Goal: Information Seeking & Learning: Learn about a topic

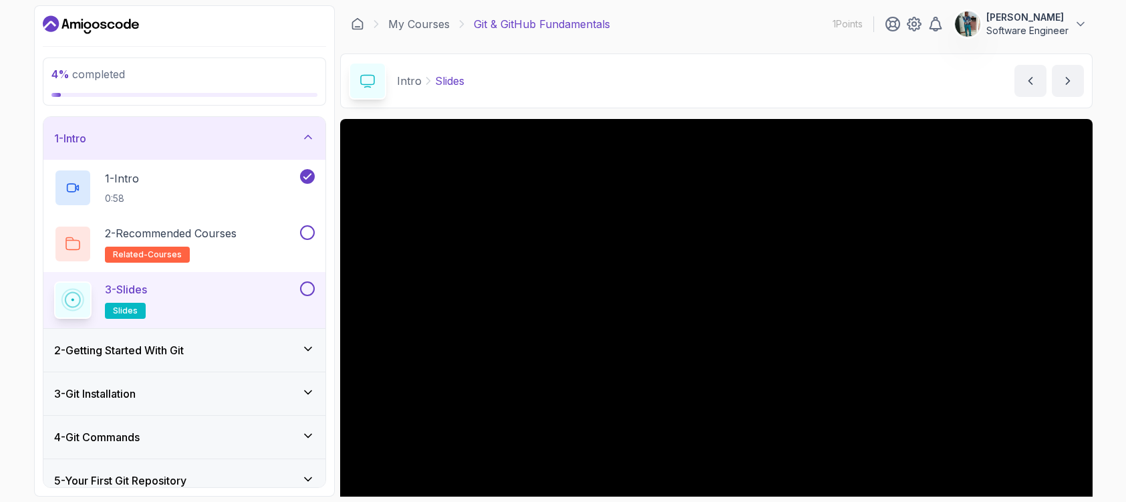
click at [154, 396] on div "3 - Git Installation" at bounding box center [184, 394] width 261 height 16
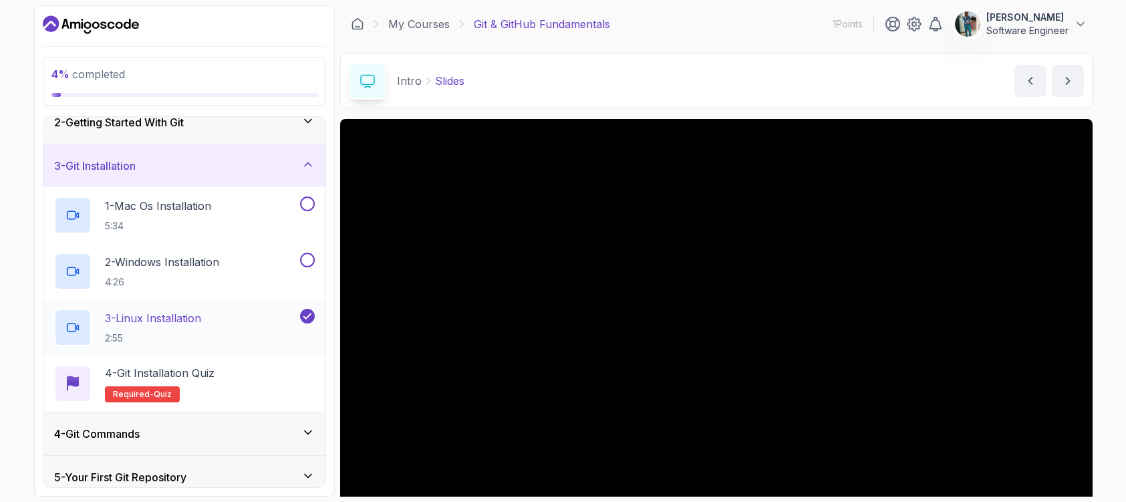
scroll to position [160, 0]
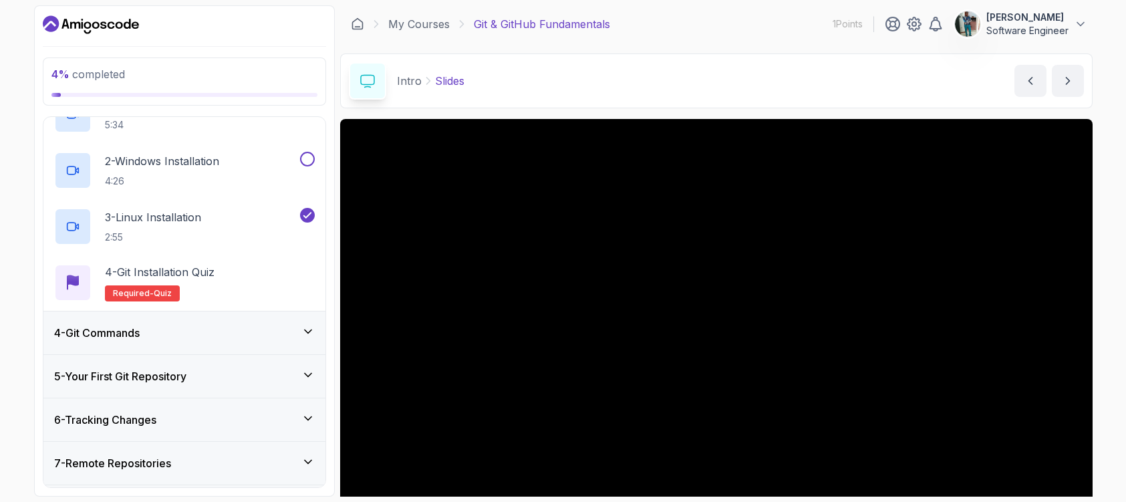
click at [189, 336] on div "4 - Git Commands" at bounding box center [184, 333] width 261 height 16
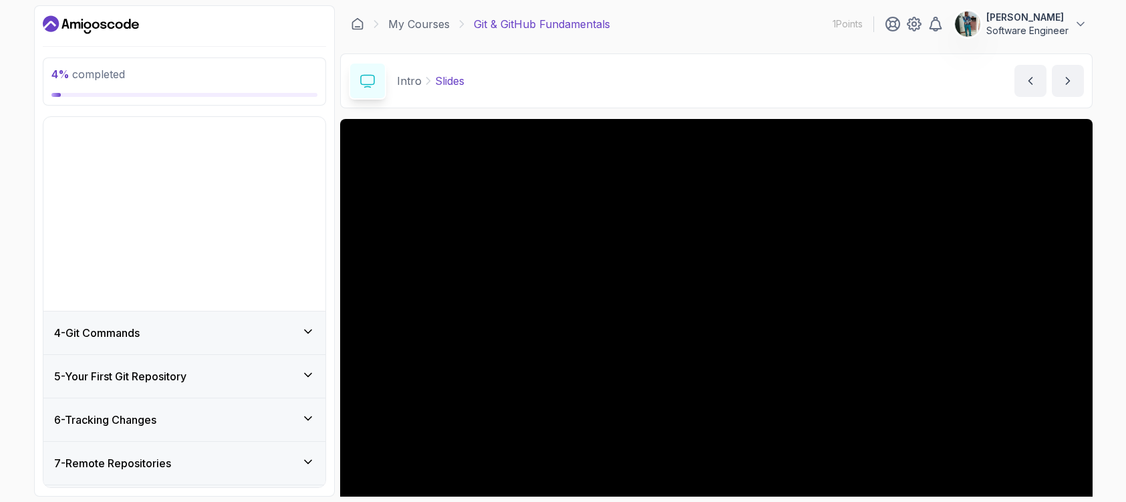
scroll to position [20, 0]
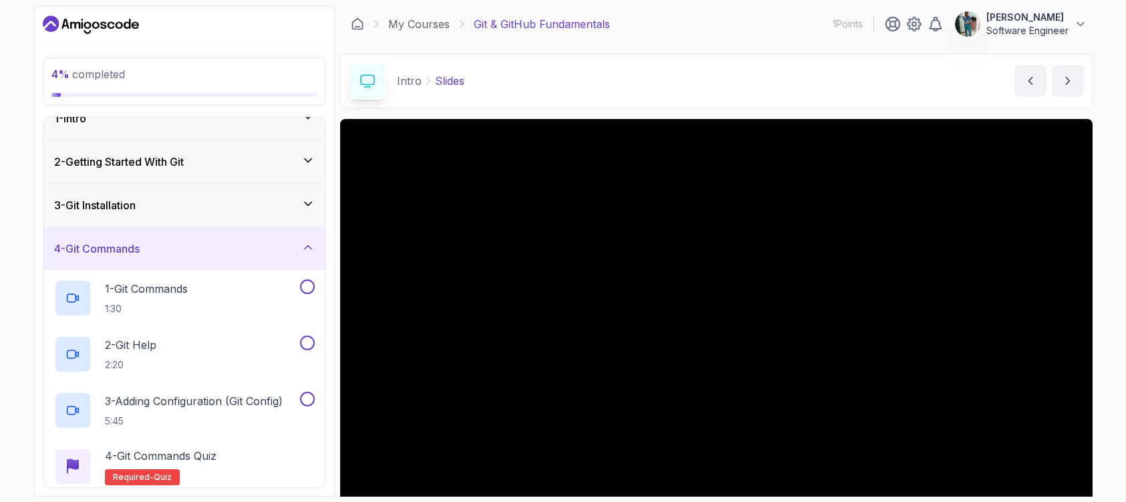
click at [136, 209] on h3 "3 - Git Installation" at bounding box center [95, 205] width 82 height 16
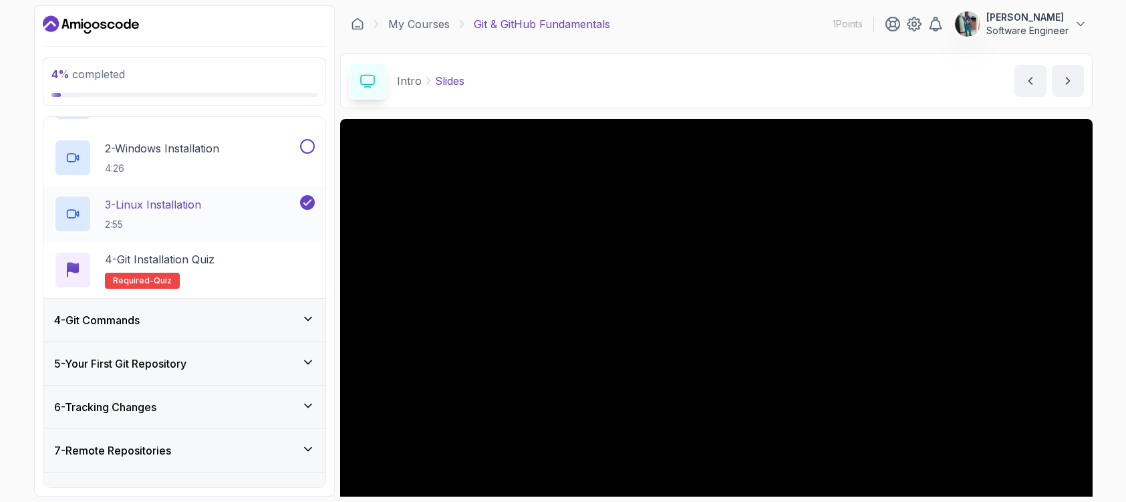
scroll to position [245, 0]
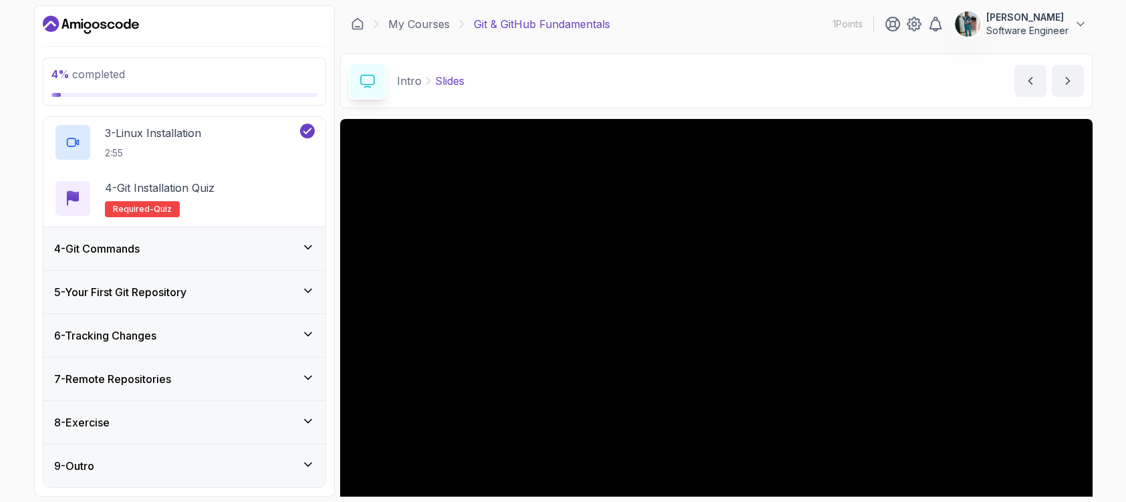
click at [154, 249] on div "4 - Git Commands" at bounding box center [184, 249] width 261 height 16
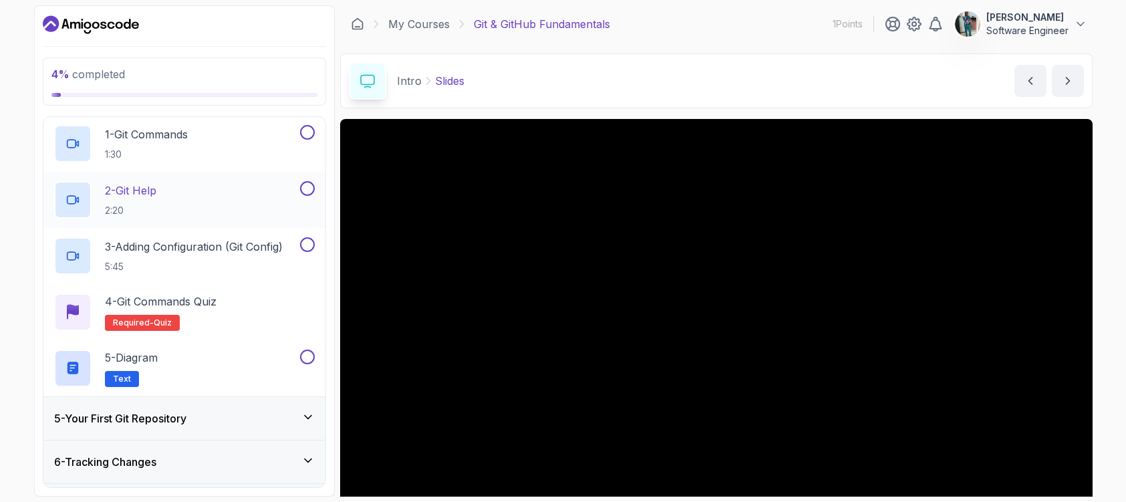
scroll to position [180, 0]
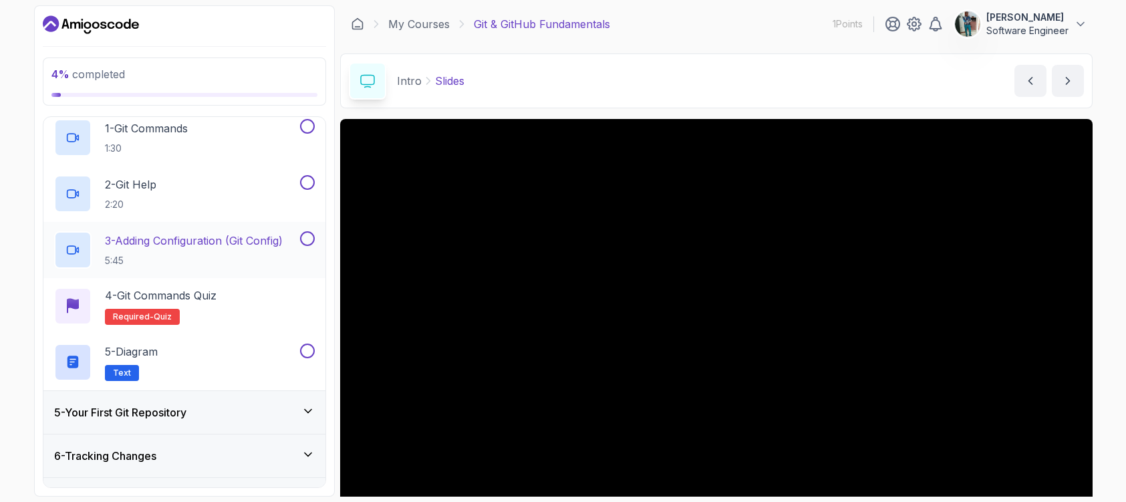
click at [195, 246] on p "3 - Adding Configuration (Git Config)" at bounding box center [194, 241] width 178 height 16
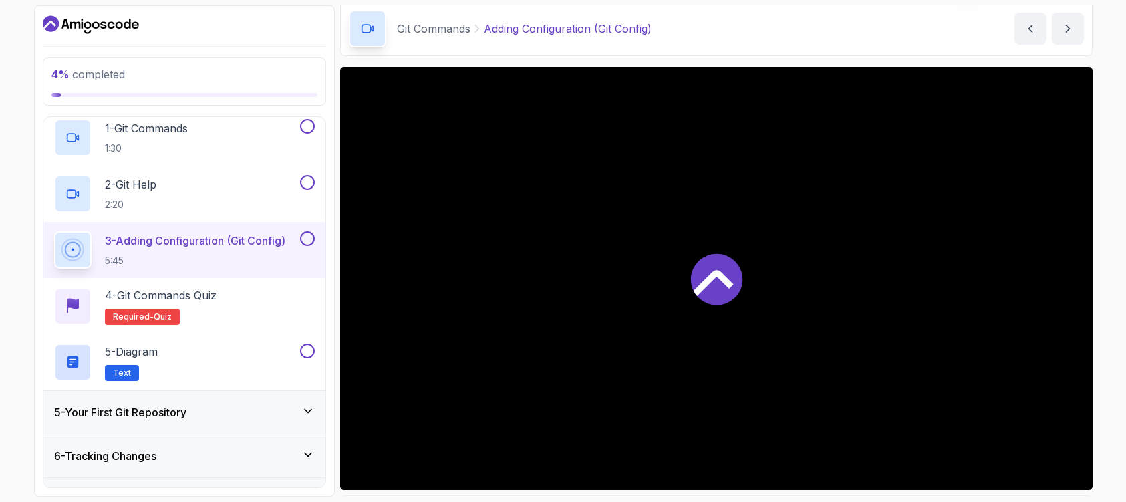
scroll to position [80, 0]
